Goal: Use online tool/utility: Use online tool/utility

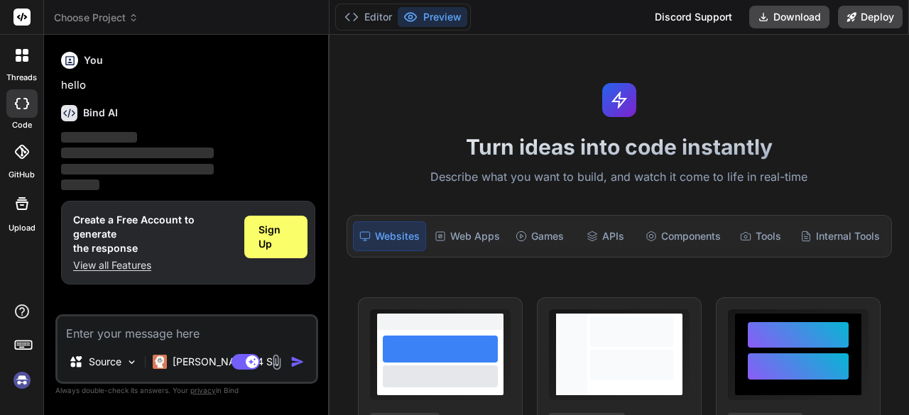
type textarea "x"
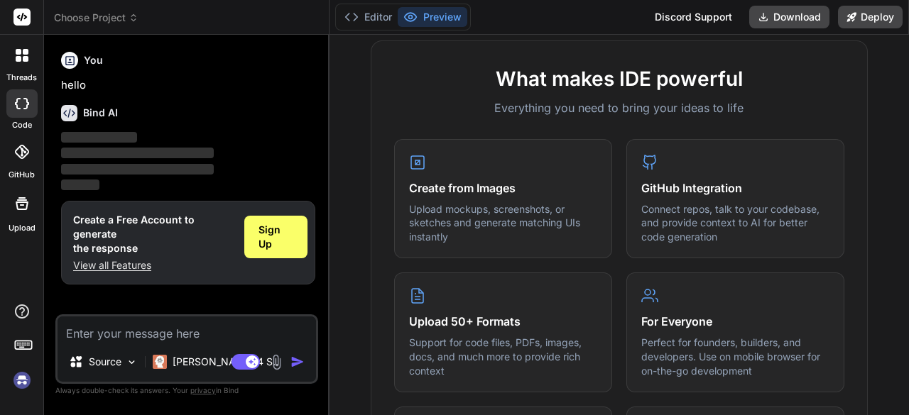
scroll to position [497, 0]
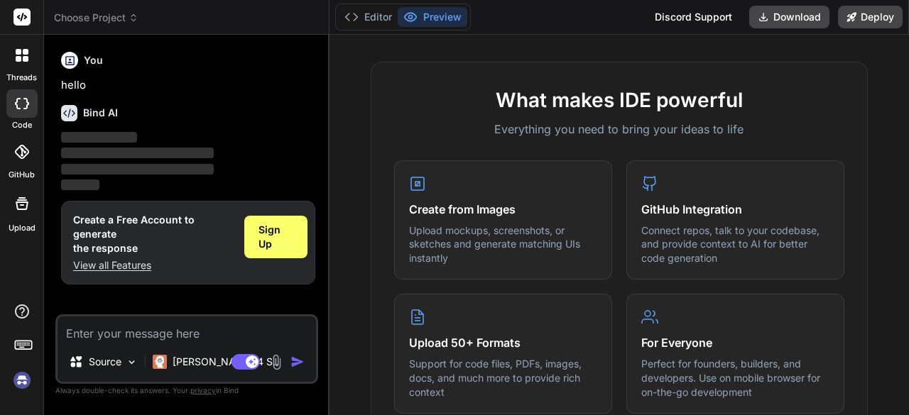
paste textarea "Arduino nano midi .h define 4 switches 4 led pin out. On switch pull to momenta…"
type textarea "Arduino nano midi .h define 4 switches 4 led pin out. On switch pull to momenta…"
type textarea "x"
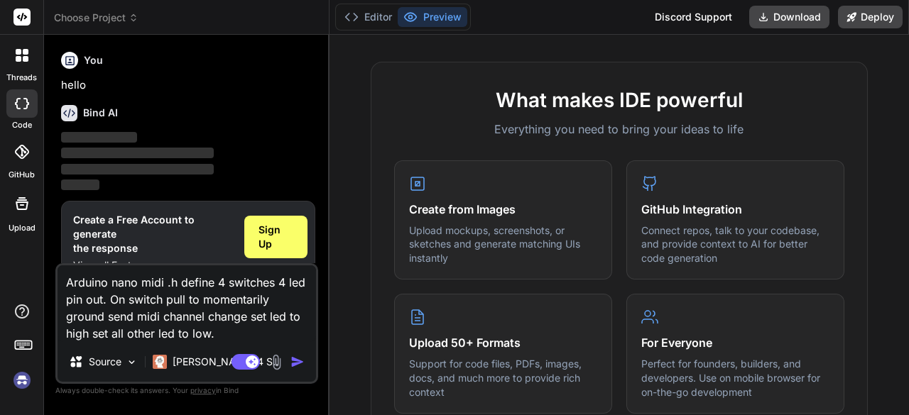
type textarea "Arduino nano midi .h define 4 switches 4 led pin out. On switch pull to momenta…"
click at [294, 359] on img "button" at bounding box center [297, 362] width 14 height 14
click at [24, 99] on icon at bounding box center [22, 103] width 14 height 11
click at [78, 134] on span "‌" at bounding box center [99, 137] width 76 height 11
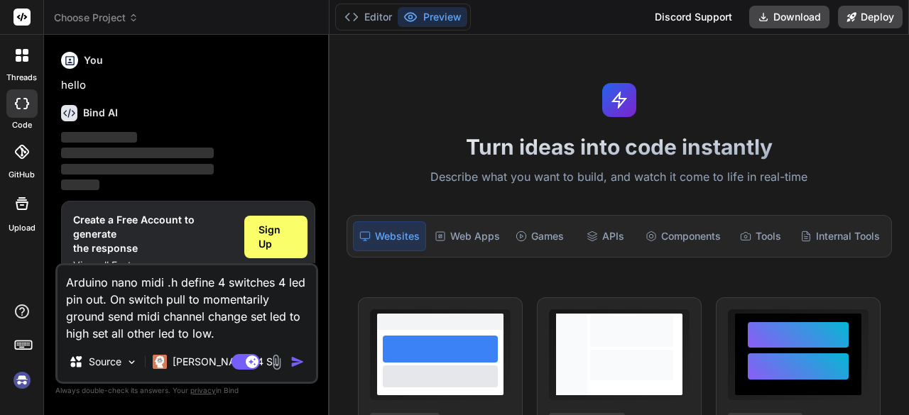
type textarea "x"
